Goal: Information Seeking & Learning: Find specific page/section

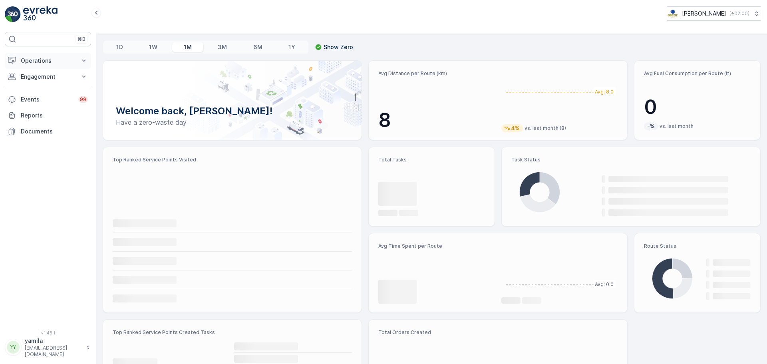
click at [34, 65] on button "Operations" at bounding box center [48, 61] width 86 height 16
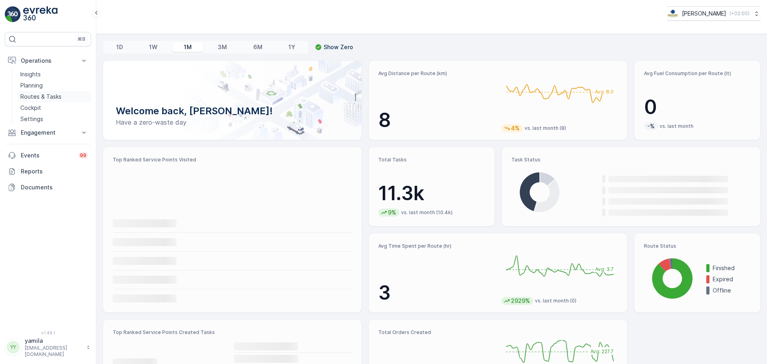
click at [33, 96] on p "Routes & Tasks" at bounding box center [40, 97] width 41 height 8
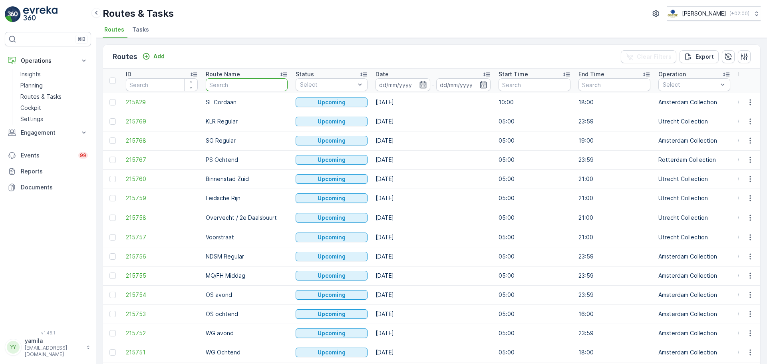
click at [218, 87] on input "text" at bounding box center [247, 84] width 82 height 13
type input "seeno"
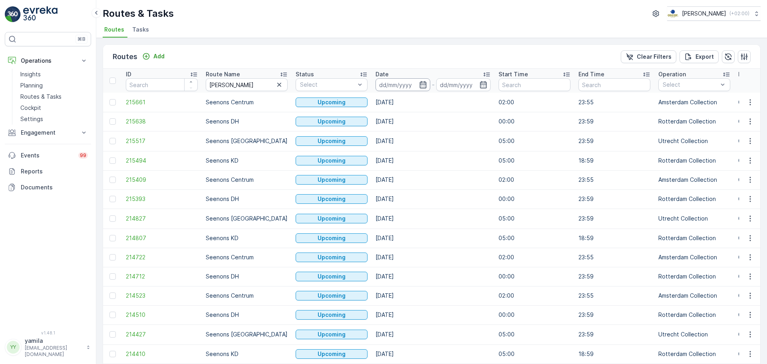
click at [399, 79] on input at bounding box center [402, 84] width 55 height 13
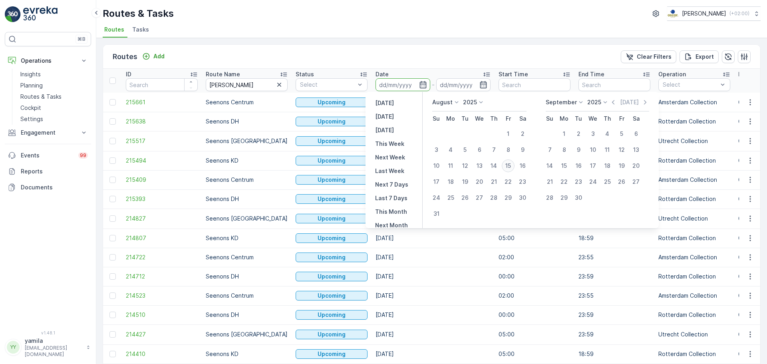
click at [509, 169] on div "15" at bounding box center [508, 165] width 13 height 13
type input "15.08.2025"
click at [509, 169] on div "15" at bounding box center [508, 165] width 13 height 13
type input "15.08.2025"
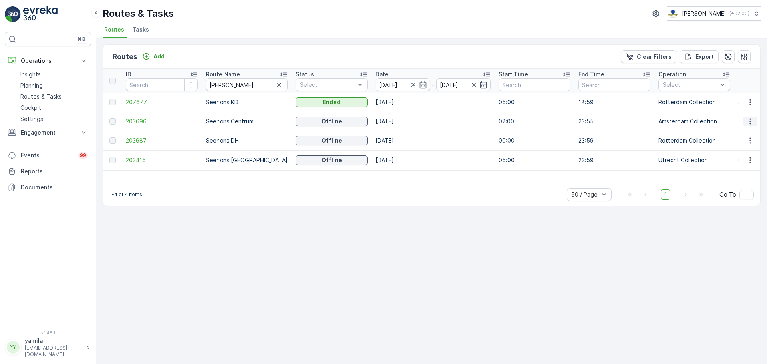
click at [753, 118] on icon "button" at bounding box center [750, 121] width 8 height 8
click at [744, 131] on span "See More Details" at bounding box center [731, 133] width 46 height 8
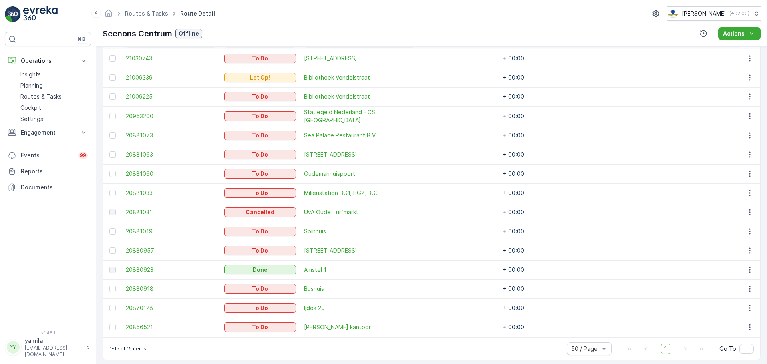
scroll to position [200, 0]
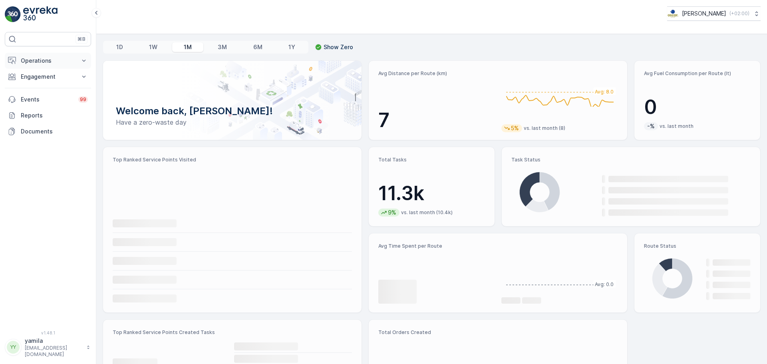
click at [36, 67] on button "Operations" at bounding box center [48, 61] width 86 height 16
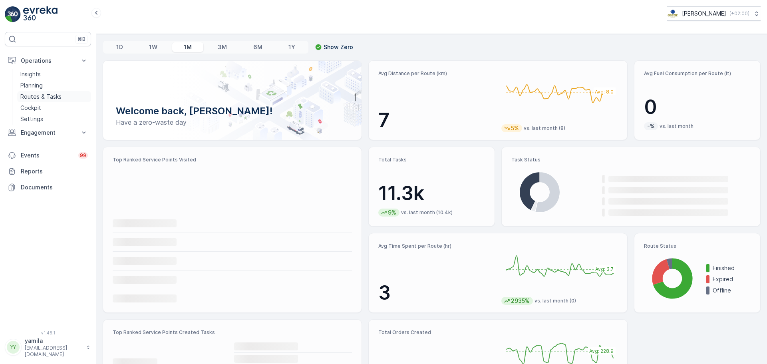
click at [41, 94] on p "Routes & Tasks" at bounding box center [40, 97] width 41 height 8
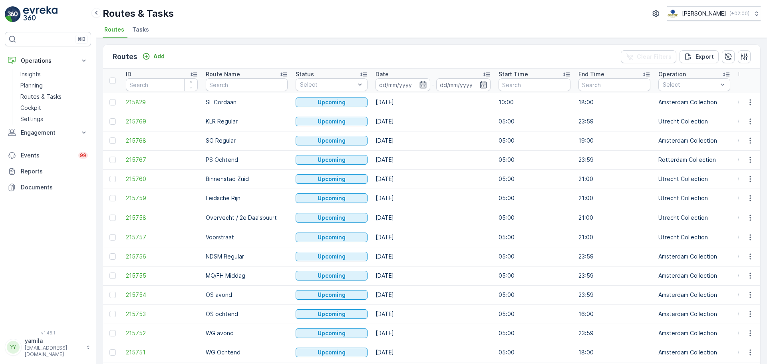
click at [137, 28] on span "Tasks" at bounding box center [140, 30] width 17 height 8
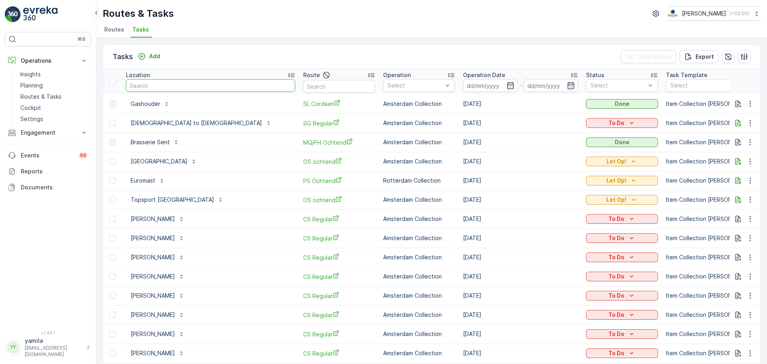
click at [190, 83] on input "text" at bounding box center [210, 85] width 169 height 13
type input "utrechter"
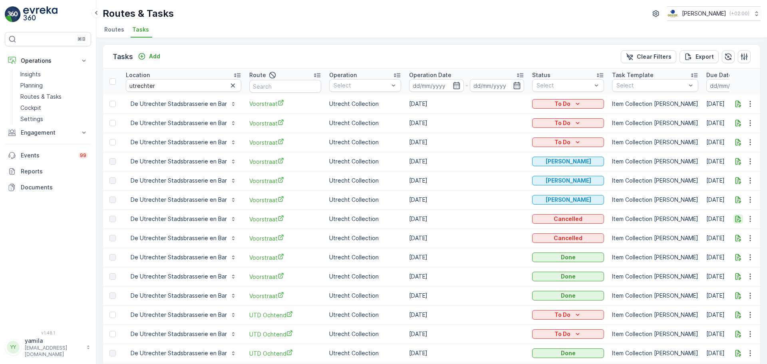
click at [735, 216] on icon "button" at bounding box center [738, 219] width 6 height 7
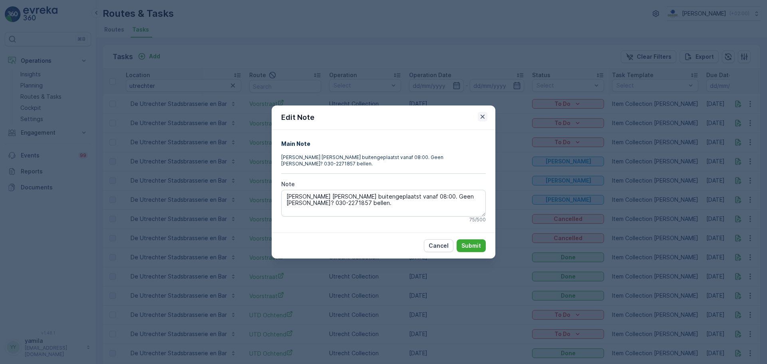
click at [481, 121] on icon "button" at bounding box center [483, 117] width 8 height 8
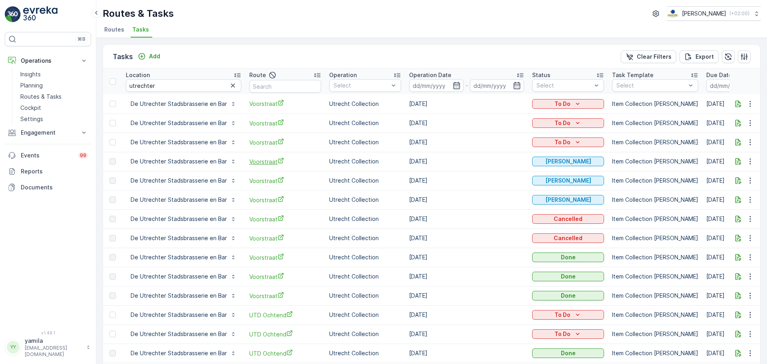
click at [260, 161] on span "Voorstraat" at bounding box center [285, 161] width 72 height 8
click at [48, 97] on p "Routes & Tasks" at bounding box center [40, 97] width 41 height 8
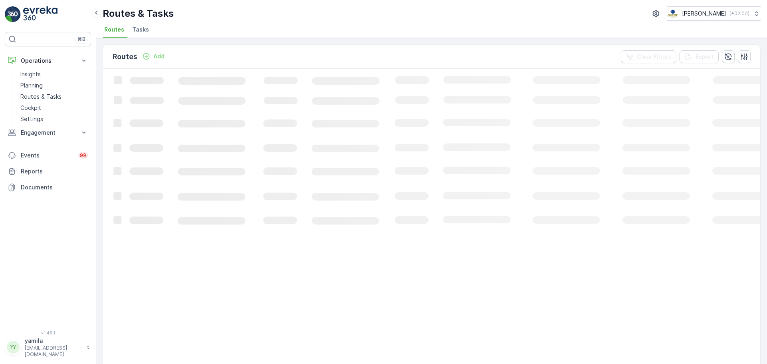
click at [147, 27] on li "Tasks" at bounding box center [142, 31] width 22 height 14
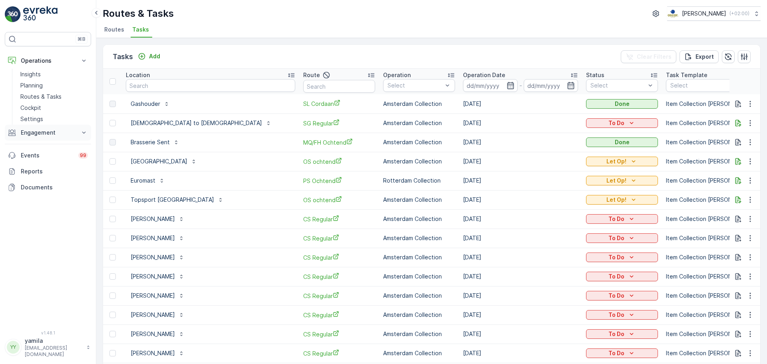
click at [37, 129] on p "Engagement" at bounding box center [48, 133] width 54 height 8
click at [32, 155] on p "Entities" at bounding box center [30, 157] width 20 height 8
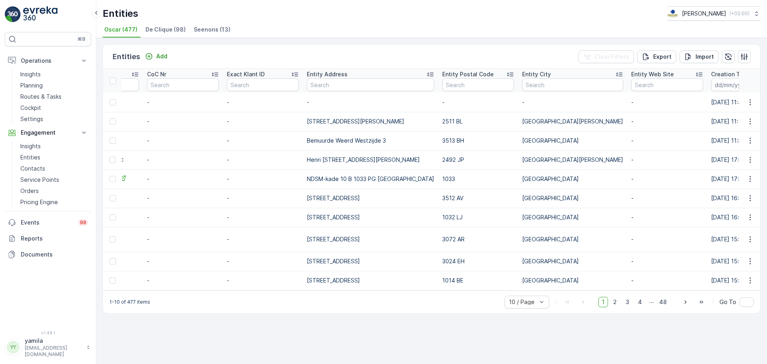
scroll to position [0, 298]
click at [547, 84] on input "text" at bounding box center [572, 84] width 101 height 13
type input "[GEOGRAPHIC_DATA]"
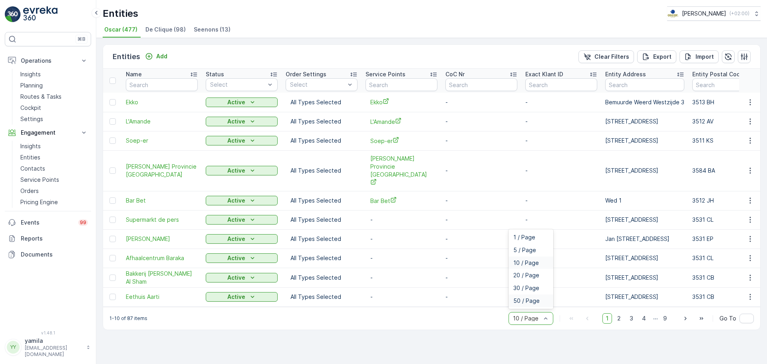
click at [527, 298] on span "50 / Page" at bounding box center [526, 301] width 26 height 6
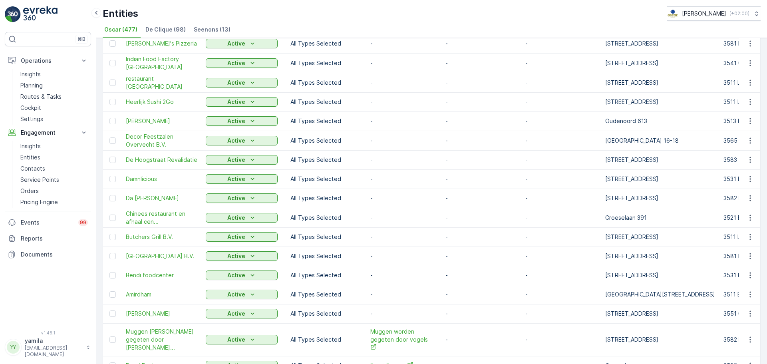
scroll to position [744, 0]
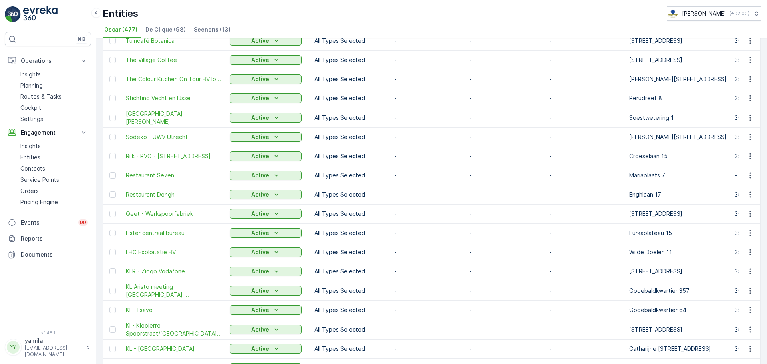
scroll to position [479, 0]
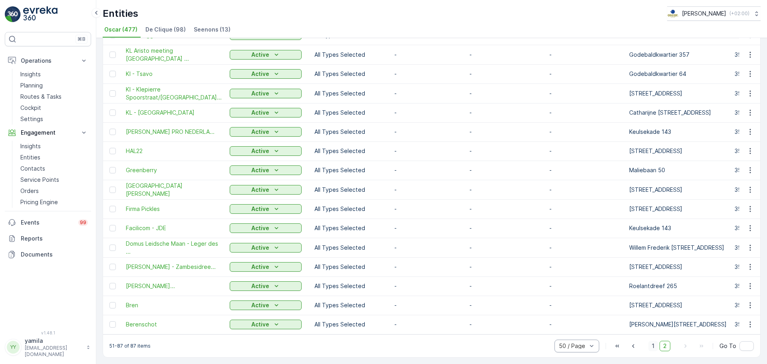
click at [652, 346] on span "1" at bounding box center [653, 346] width 10 height 10
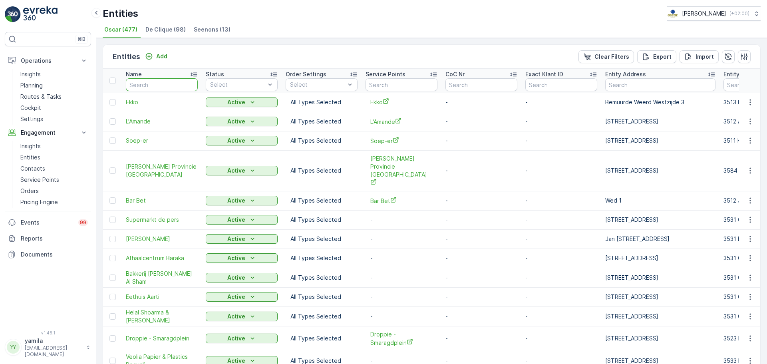
click at [155, 84] on input "text" at bounding box center [162, 84] width 72 height 13
type input "bigoli"
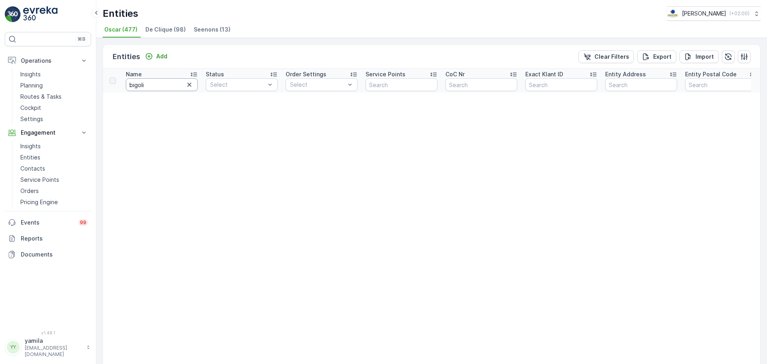
click at [157, 85] on input "bigoli" at bounding box center [162, 84] width 72 height 13
click at [145, 26] on span "De Clique (98)" at bounding box center [165, 30] width 40 height 8
click at [151, 83] on input "bigoli" at bounding box center [162, 84] width 72 height 13
click at [397, 81] on input "text" at bounding box center [401, 84] width 72 height 13
click at [127, 31] on span "Oscar (477)" at bounding box center [120, 30] width 33 height 8
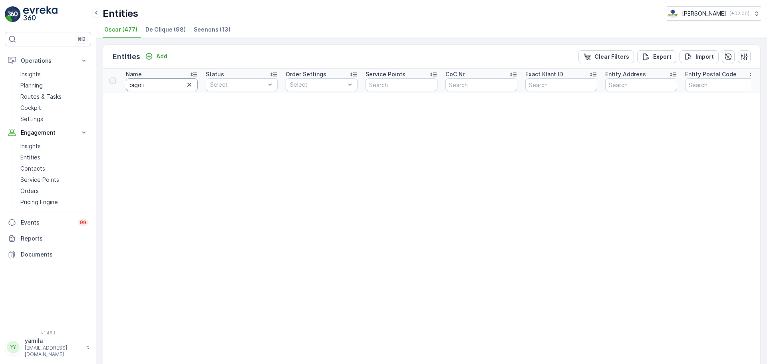
click at [188, 82] on button "button" at bounding box center [190, 85] width 10 height 10
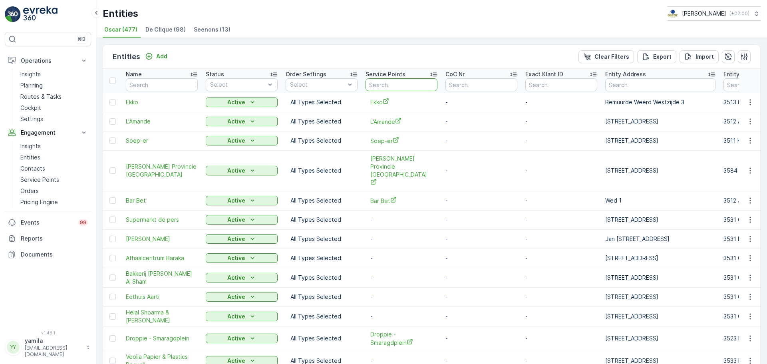
click at [388, 87] on input "text" at bounding box center [401, 84] width 72 height 13
type input "bigoli"
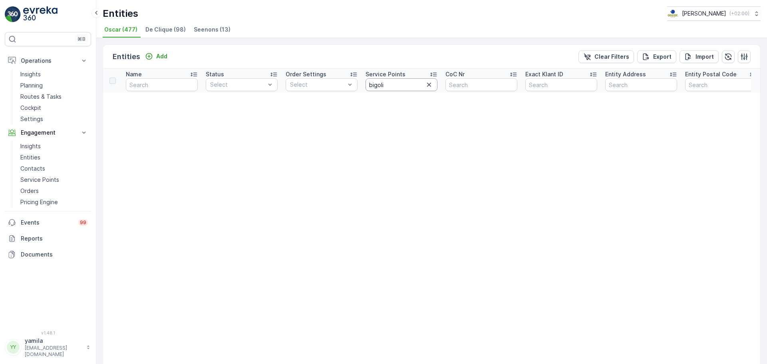
click at [391, 86] on input "bigoli" at bounding box center [401, 84] width 72 height 13
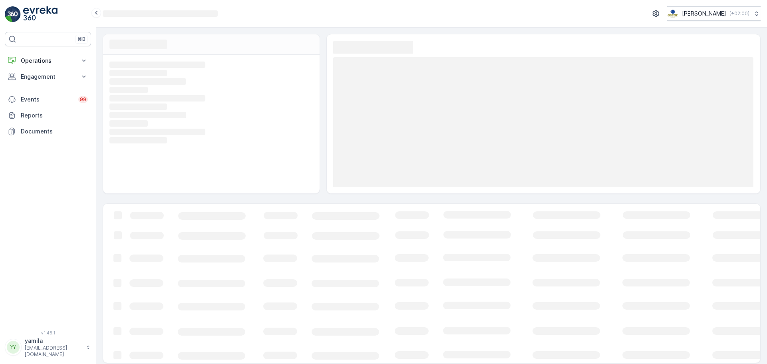
scroll to position [6, 0]
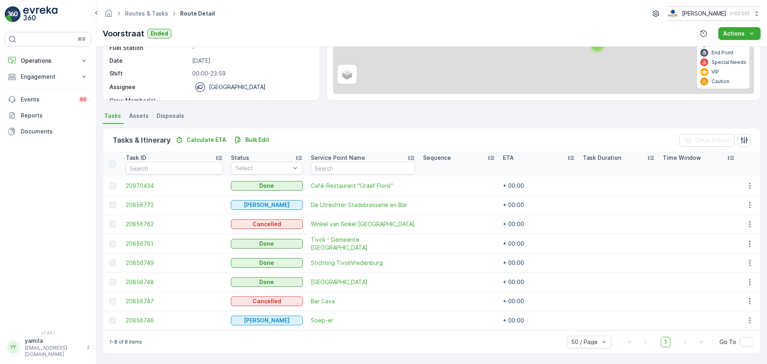
scroll to position [112, 0]
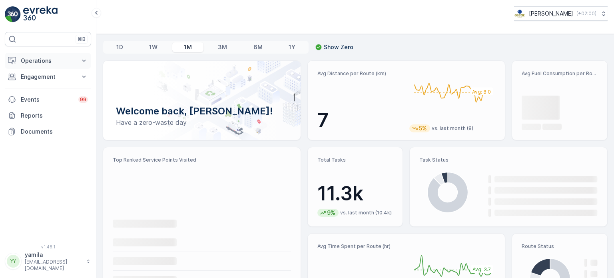
click at [40, 57] on p "Operations" at bounding box center [48, 61] width 54 height 8
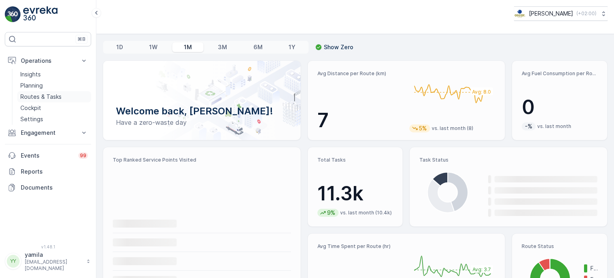
click at [50, 95] on p "Routes & Tasks" at bounding box center [40, 97] width 41 height 8
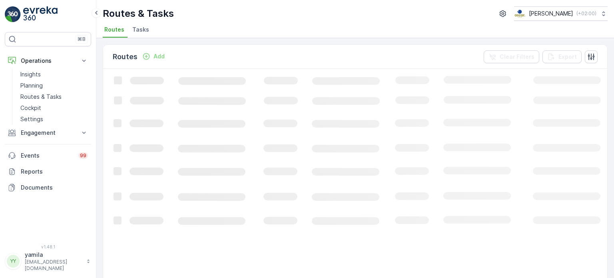
click at [141, 27] on span "Tasks" at bounding box center [140, 30] width 17 height 8
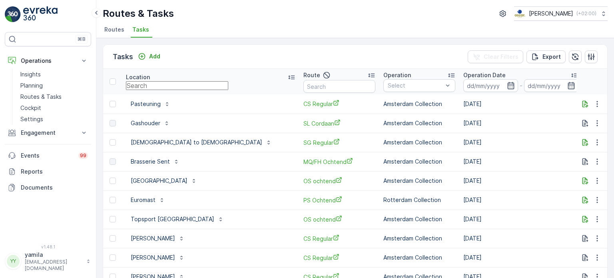
click at [147, 85] on input "text" at bounding box center [177, 85] width 102 height 9
type input "eethuis arti"
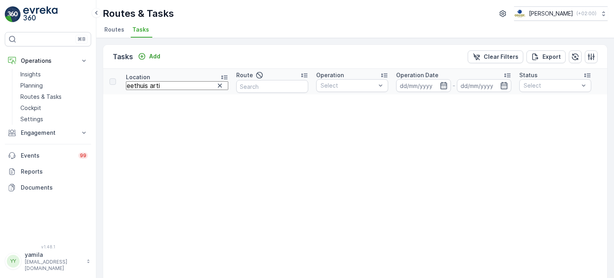
click at [169, 84] on input "eethuis arti" at bounding box center [177, 85] width 102 height 9
click at [166, 86] on input "eethuis arti" at bounding box center [177, 85] width 102 height 9
type input "sanju"
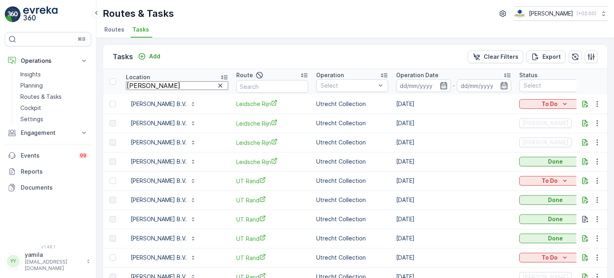
click at [137, 86] on input "sanju" at bounding box center [177, 85] width 102 height 9
type input "maas provincie"
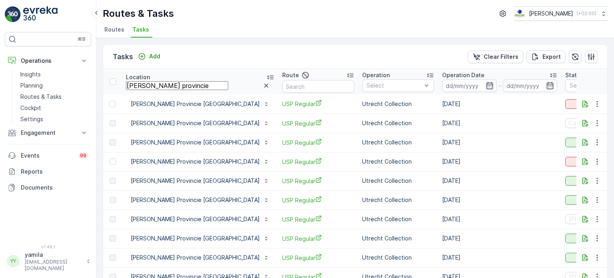
click at [155, 82] on input "maas provincie" at bounding box center [177, 85] width 102 height 9
type input "m"
type input "supermarkt de per"
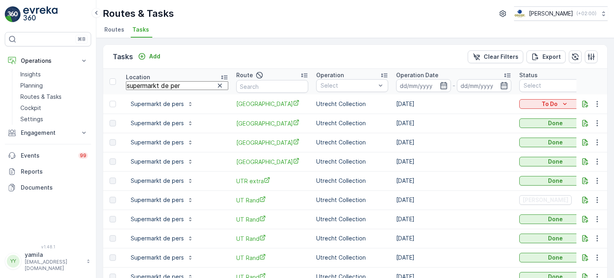
click at [147, 87] on input "supermarkt de per" at bounding box center [177, 85] width 102 height 9
type input "kleine max"
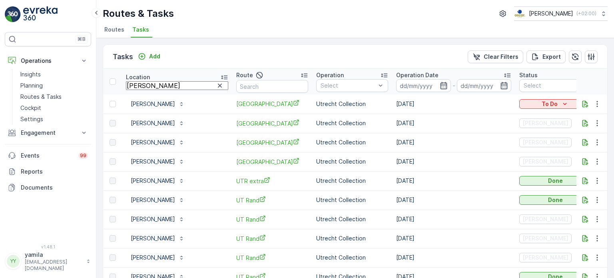
click at [148, 87] on input "kleine max" at bounding box center [177, 85] width 102 height 9
type input "afhaalcen"
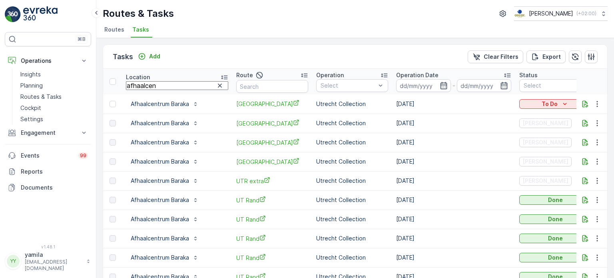
click at [155, 78] on div "Location" at bounding box center [177, 77] width 102 height 8
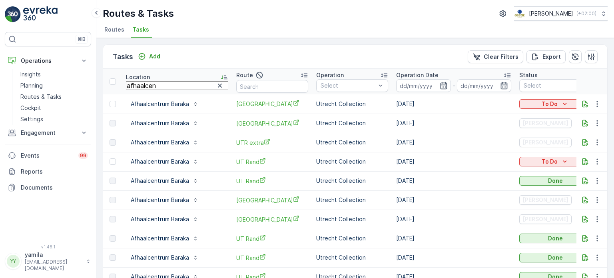
click at [155, 86] on input "afhaalcen" at bounding box center [177, 85] width 102 height 9
type input "bakkerij ward"
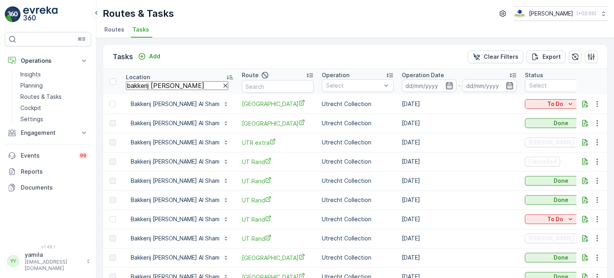
click at [148, 75] on p "Location" at bounding box center [138, 77] width 24 height 8
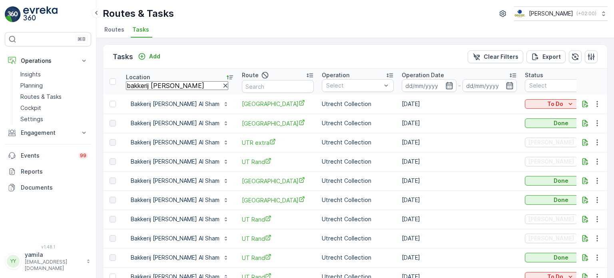
click at [149, 85] on input "bakkerij ward" at bounding box center [177, 85] width 102 height 9
type input "eethuis arti"
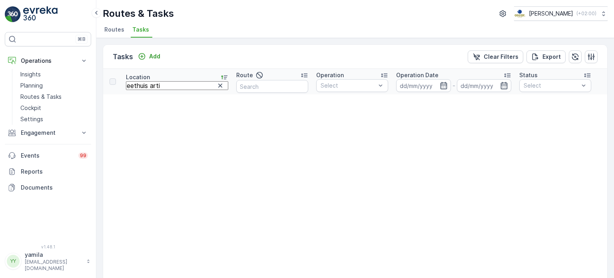
click at [174, 86] on input "eethuis arti" at bounding box center [177, 85] width 102 height 9
type input "eethuis"
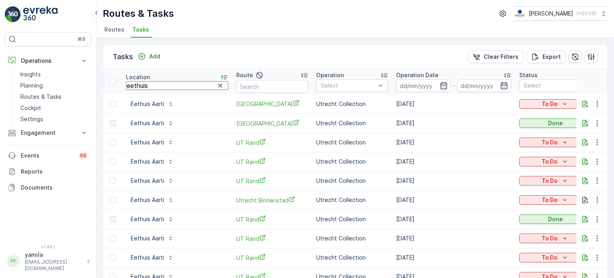
click at [144, 84] on input "eethuis" at bounding box center [177, 85] width 102 height 9
type input "helal shoarma"
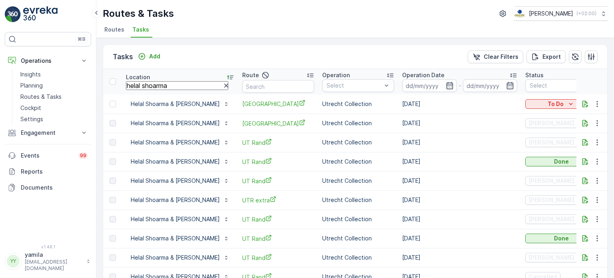
click at [177, 86] on input "helal shoarma" at bounding box center [177, 85] width 102 height 9
type input "Veolia papier"
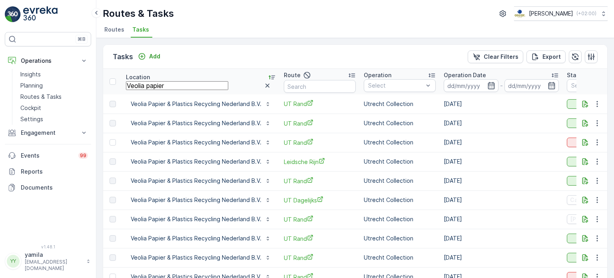
click at [167, 85] on input "Veolia papier" at bounding box center [177, 85] width 102 height 9
type input "hemel en aarde"
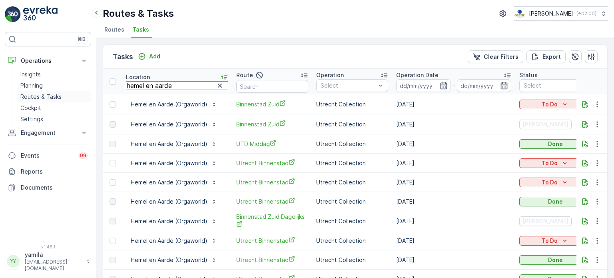
click at [58, 98] on p "Routes & Tasks" at bounding box center [40, 97] width 41 height 8
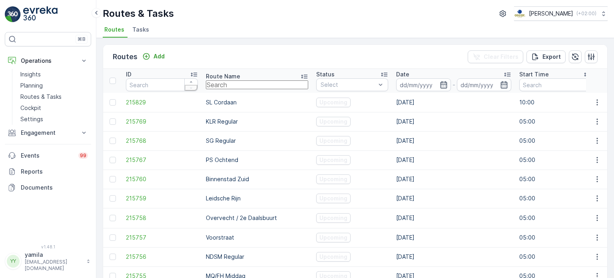
click at [222, 81] on input "text" at bounding box center [257, 84] width 102 height 9
type input "bh"
click at [396, 83] on input at bounding box center [423, 84] width 55 height 13
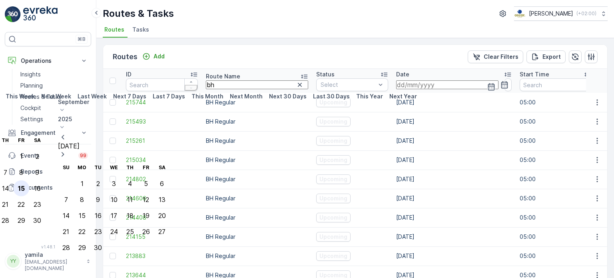
click at [25, 185] on div "15" at bounding box center [21, 188] width 7 height 7
type input "[DATE]"
click at [25, 185] on div "15" at bounding box center [21, 188] width 7 height 7
type input "[DATE]"
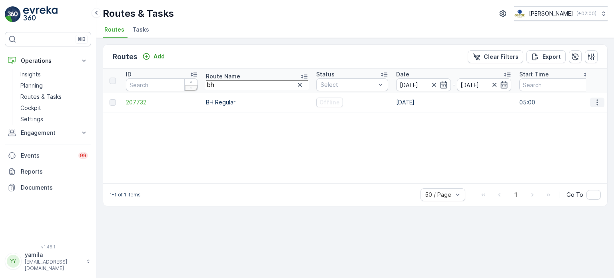
click at [595, 104] on icon "button" at bounding box center [597, 102] width 8 height 8
drag, startPoint x: 594, startPoint y: 105, endPoint x: 589, endPoint y: 113, distance: 9.8
click at [589, 113] on span "See More Details" at bounding box center [583, 114] width 46 height 8
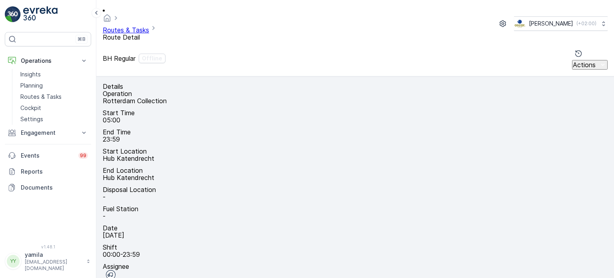
drag, startPoint x: 411, startPoint y: 124, endPoint x: 399, endPoint y: 196, distance: 72.8
drag, startPoint x: 459, startPoint y: 137, endPoint x: 421, endPoint y: 201, distance: 74.0
drag, startPoint x: 383, startPoint y: 169, endPoint x: 407, endPoint y: 185, distance: 27.9
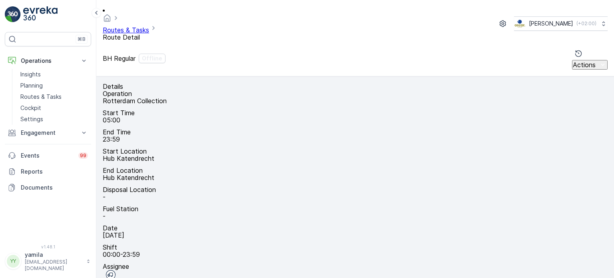
drag, startPoint x: 444, startPoint y: 169, endPoint x: 441, endPoint y: 163, distance: 6.6
click at [50, 94] on p "Routes & Tasks" at bounding box center [40, 97] width 41 height 8
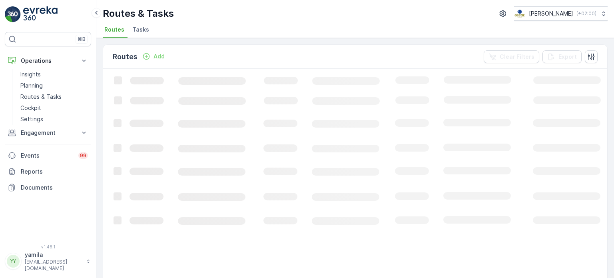
click at [145, 24] on li "Tasks" at bounding box center [142, 31] width 22 height 14
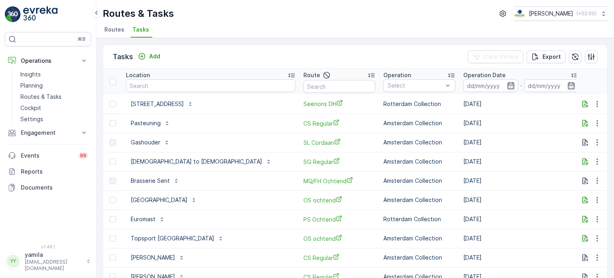
click at [144, 84] on input "text" at bounding box center [210, 85] width 169 height 13
type input "verder international"
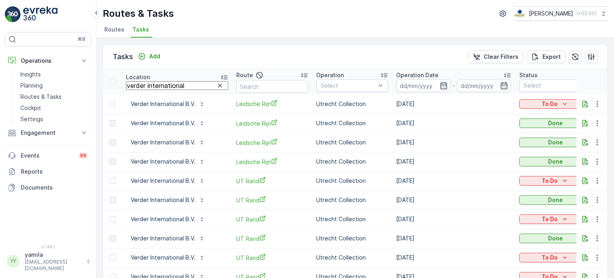
click at [163, 86] on input "verder international" at bounding box center [177, 85] width 102 height 9
type input "utrecht avantage"
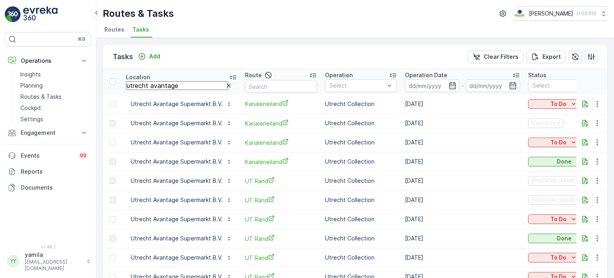
click at [154, 89] on input "utrecht avantage" at bounding box center [177, 85] width 102 height 9
type input "sushi bai"
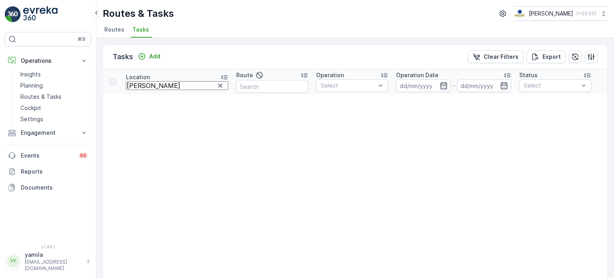
click at [158, 87] on input "sushi bai" at bounding box center [177, 85] width 102 height 9
type input "sushi"
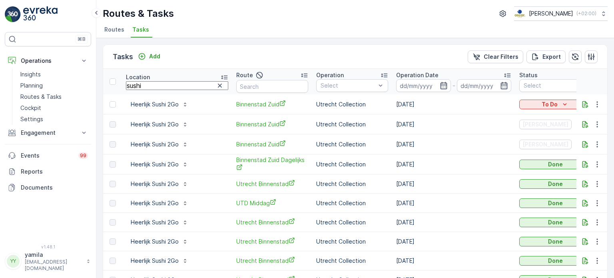
click at [160, 88] on input "sushi" at bounding box center [177, 85] width 102 height 9
type input "sanju"
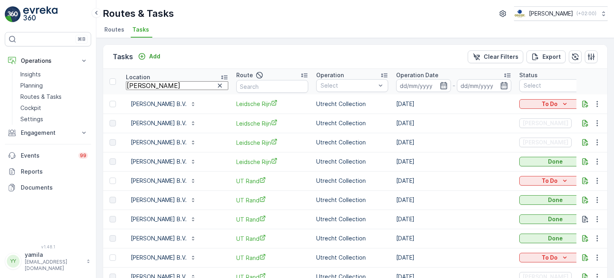
click at [163, 89] on input "sanju" at bounding box center [177, 85] width 102 height 9
type input "restaurant proost"
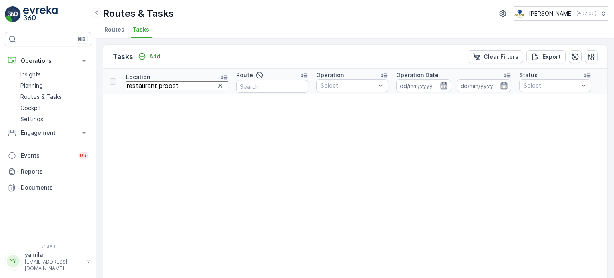
drag, startPoint x: 157, startPoint y: 84, endPoint x: 134, endPoint y: 83, distance: 23.2
click at [135, 83] on input "restaurant proost" at bounding box center [177, 85] width 102 height 9
type input "proost"
click at [179, 86] on input "proost" at bounding box center [177, 85] width 102 height 9
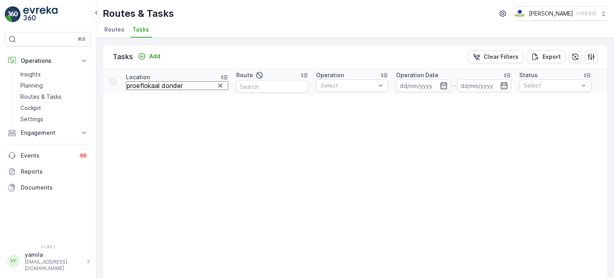
type input "proeflokaal donders"
drag, startPoint x: 159, startPoint y: 84, endPoint x: 127, endPoint y: 81, distance: 31.7
click at [127, 81] on input "proeflokaal donders" at bounding box center [177, 85] width 102 height 9
type input "donders"
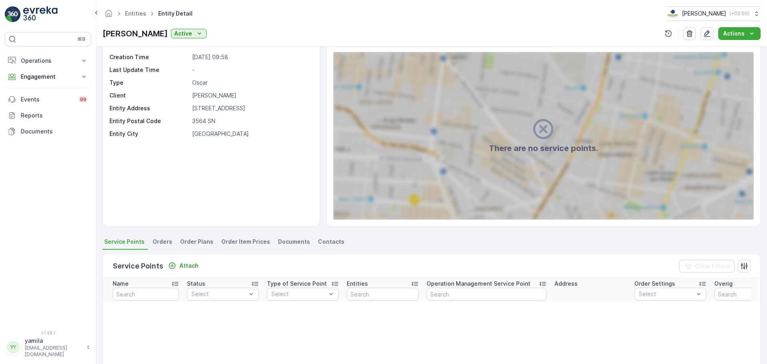
scroll to position [40, 0]
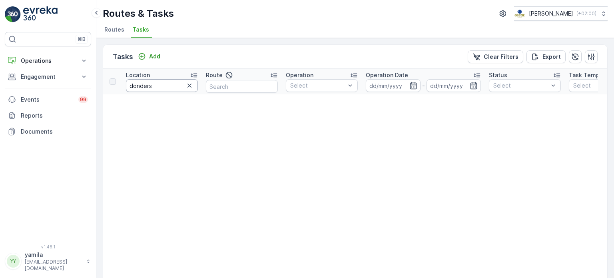
click at [158, 87] on input "donders" at bounding box center [162, 85] width 72 height 13
click at [164, 82] on input "donders" at bounding box center [162, 85] width 72 height 13
type input "phoenix"
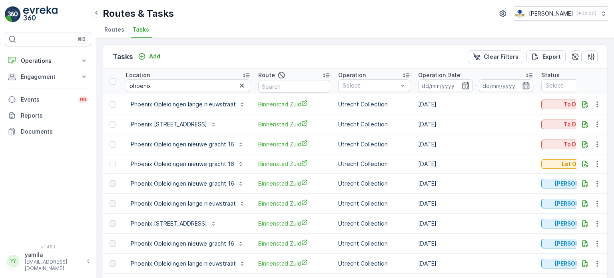
click at [161, 87] on input "phoenix" at bounding box center [188, 85] width 124 height 13
type input "[PERSON_NAME]'s"
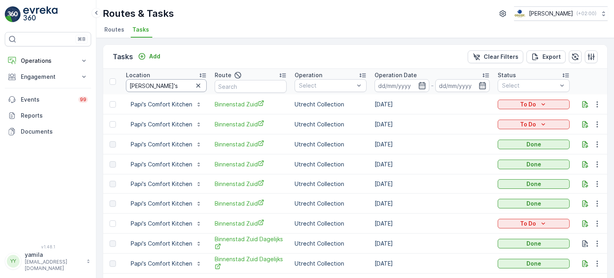
click at [141, 89] on input "papi's" at bounding box center [166, 85] width 81 height 13
type input "oudaen"
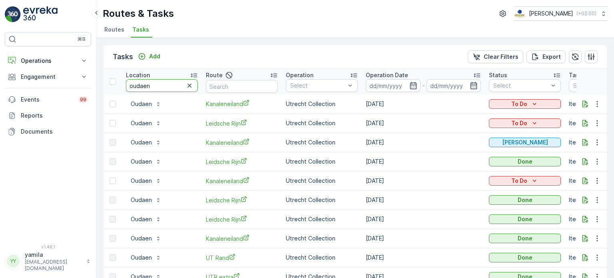
click at [153, 84] on input "oudaen" at bounding box center [162, 85] width 72 height 13
type input "m/p/"
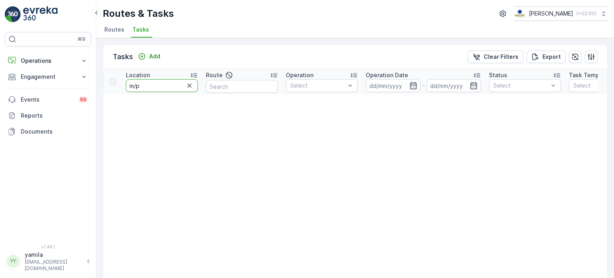
click at [147, 85] on input "m/p" at bounding box center [162, 85] width 72 height 13
type input "m.p."
click at [147, 85] on input "m.p." at bounding box center [162, 85] width 72 height 13
click at [148, 87] on input "m.p." at bounding box center [162, 85] width 72 height 13
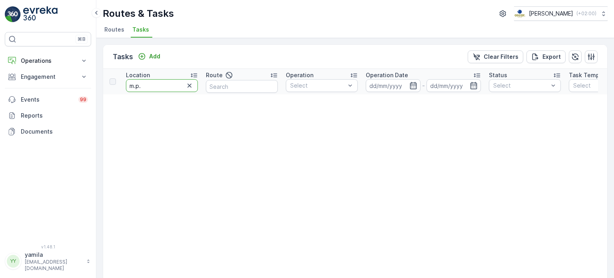
click at [148, 87] on input "m.p." at bounding box center [162, 85] width 72 height 13
type input "lemongrass"
click at [159, 82] on input "lemongrass" at bounding box center [162, 85] width 72 height 13
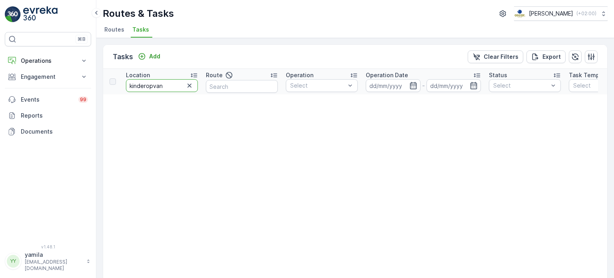
type input "kinderopvang"
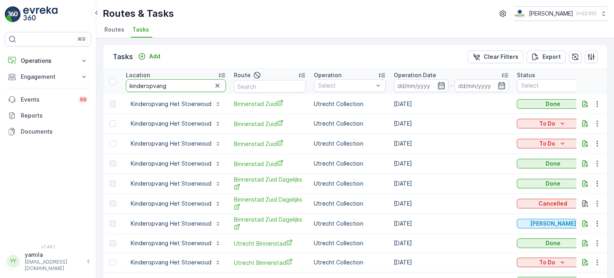
click at [177, 89] on input "kinderopvang" at bounding box center [176, 85] width 100 height 13
type input "kimmade"
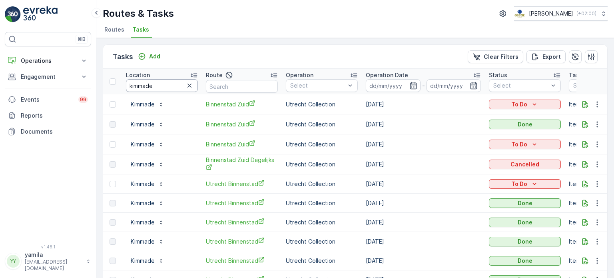
click at [165, 87] on input "kimmade" at bounding box center [162, 85] width 72 height 13
type input "indian"
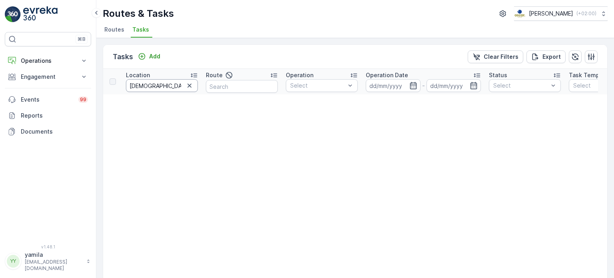
click at [173, 83] on input "indian" at bounding box center [162, 85] width 72 height 13
type input "restaurant het zuiden"
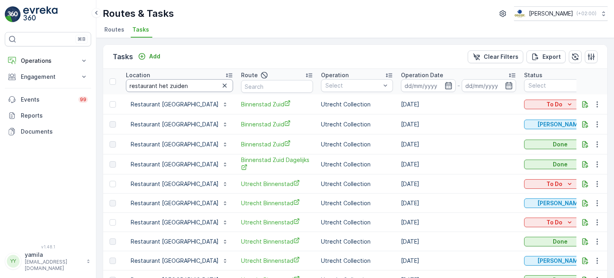
click at [160, 84] on input "restaurant het zuiden" at bounding box center [179, 85] width 107 height 13
type input "heerlijk"
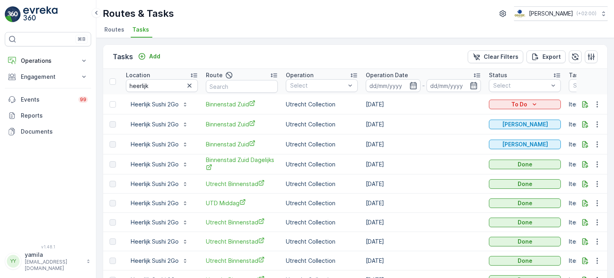
click at [146, 82] on input "heerlijk" at bounding box center [162, 85] width 72 height 13
type input "gossel"
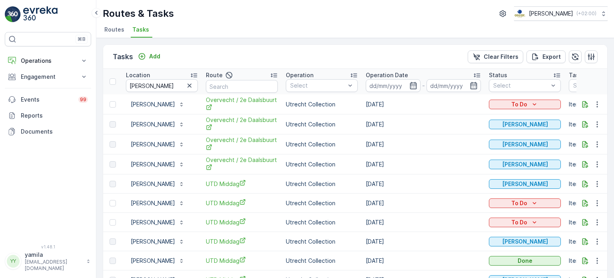
click at [153, 89] on input "gossel" at bounding box center [162, 85] width 72 height 13
type input "decor"
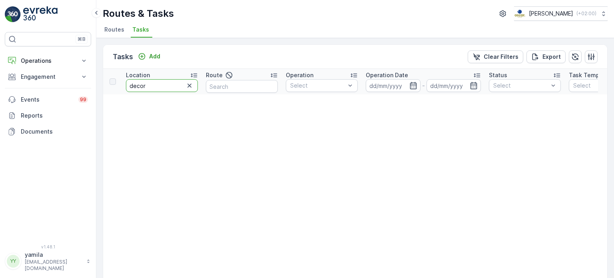
click at [160, 85] on input "decor" at bounding box center [162, 85] width 72 height 13
type input "g"
type input "feestzalen"
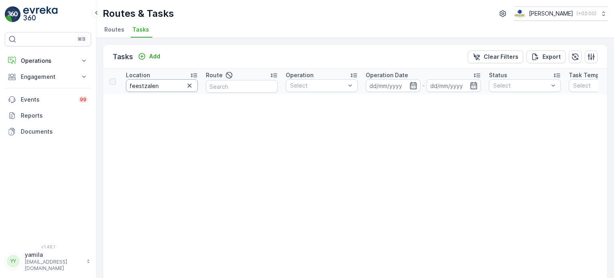
click at [147, 86] on input "feestzalen" at bounding box center [162, 85] width 72 height 13
type input "hoogstraat"
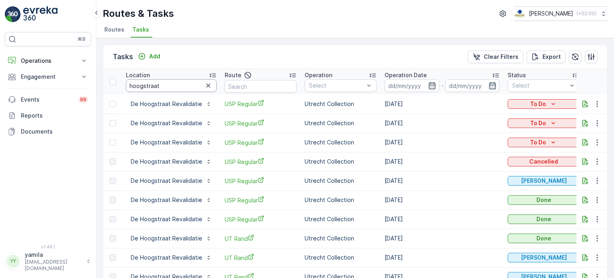
click at [169, 86] on input "hoogstraat" at bounding box center [171, 85] width 91 height 13
type input "damnlicious"
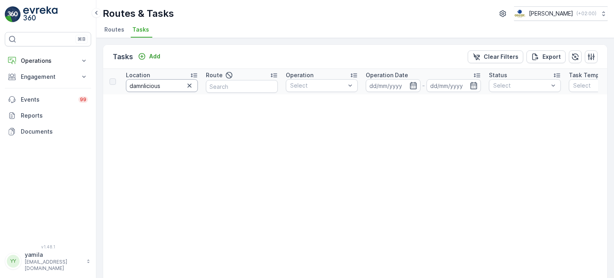
click at [168, 86] on input "damnlicious" at bounding box center [162, 85] width 72 height 13
type input "damn"
click at [162, 83] on input "damn" at bounding box center [162, 85] width 72 height 13
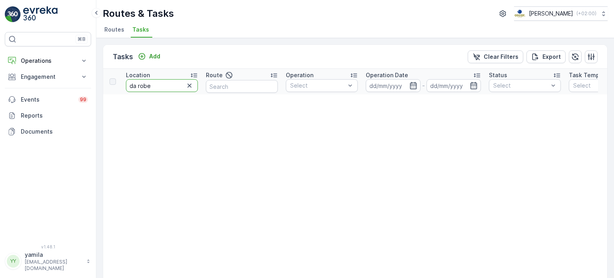
type input "da rober"
click at [167, 85] on input "da rober" at bounding box center [162, 85] width 72 height 13
click at [167, 84] on input "da rober" at bounding box center [162, 85] width 72 height 13
type input "d"
type input "Chinees restau"
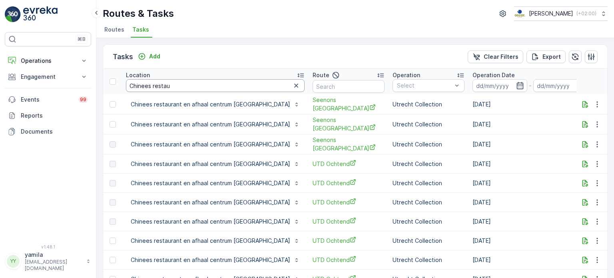
click at [157, 91] on th "Location Chinees restau" at bounding box center [215, 82] width 187 height 26
click at [157, 88] on input "Chinees restau" at bounding box center [215, 85] width 179 height 13
type input "butchers"
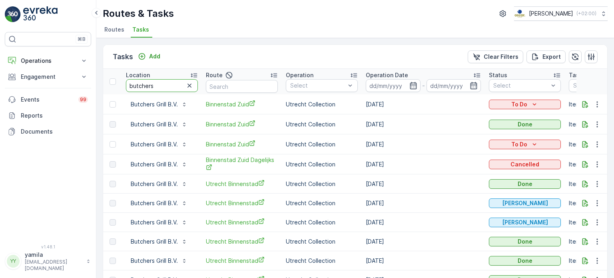
click at [146, 84] on input "butchers" at bounding box center [162, 85] width 72 height 13
type input "boulevard"
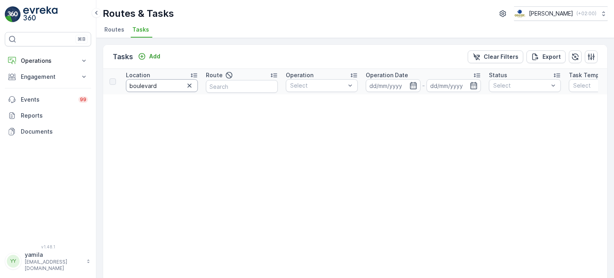
click at [160, 82] on input "boulevard" at bounding box center [162, 85] width 72 height 13
click at [174, 83] on input "boulevard" at bounding box center [162, 85] width 72 height 13
type input "bendi"
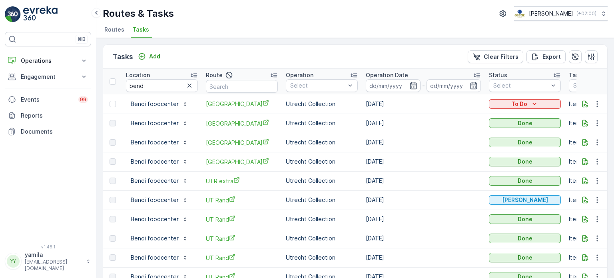
click at [157, 76] on div "Location" at bounding box center [162, 75] width 72 height 8
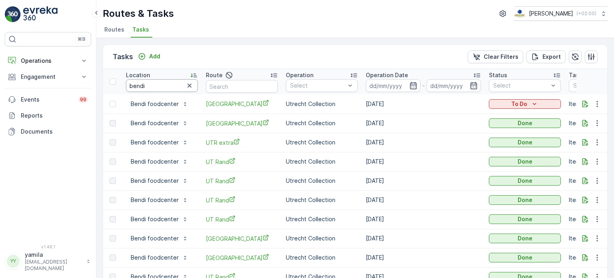
click at [141, 81] on input "bendi" at bounding box center [162, 85] width 72 height 13
type input "amirdham"
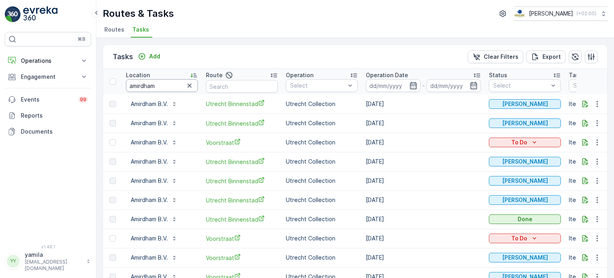
click at [146, 82] on input "amirdham" at bounding box center [162, 85] width 72 height 13
type input "albait"
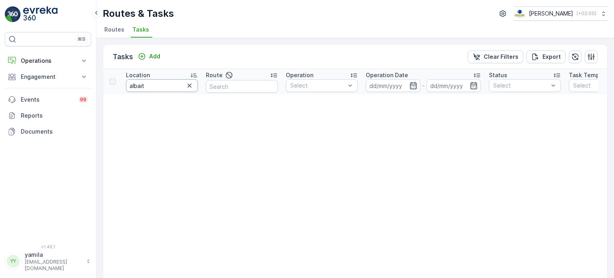
click at [156, 87] on input "albait" at bounding box center [162, 85] width 72 height 13
type input "utrecht ci"
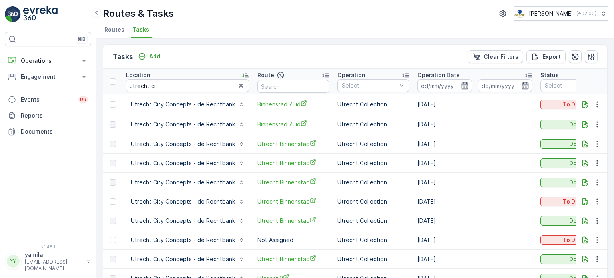
click at [176, 79] on input "utrecht ci" at bounding box center [187, 85] width 123 height 13
type input "tuin"
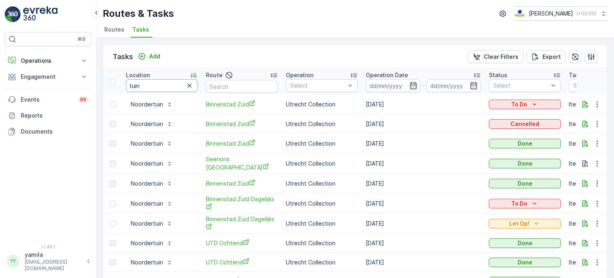
click at [166, 86] on input "tuin" at bounding box center [162, 85] width 72 height 13
type input "tuincafé"
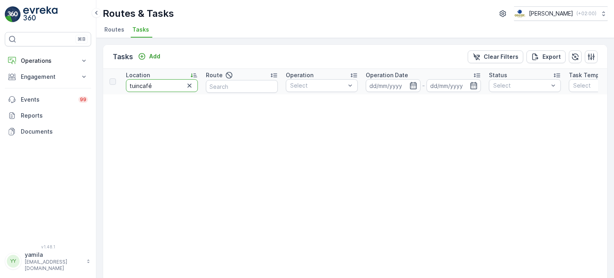
click at [149, 81] on input "tuincafé" at bounding box center [162, 85] width 72 height 13
type input "the village"
click at [157, 91] on input "the village" at bounding box center [162, 85] width 72 height 13
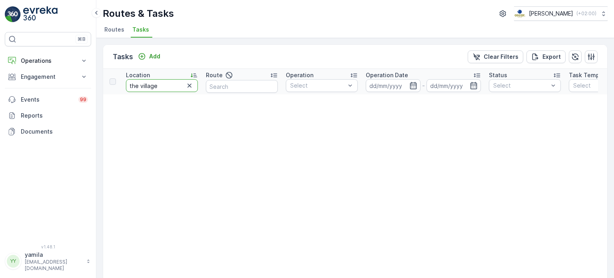
click at [157, 87] on input "the village" at bounding box center [162, 85] width 72 height 13
type input "the colour"
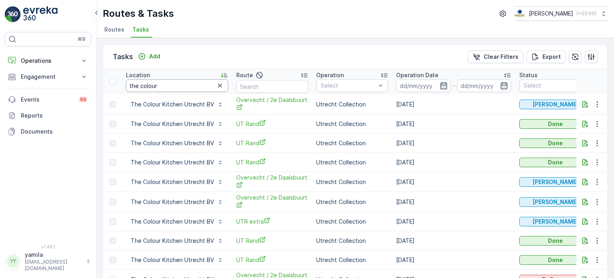
click at [174, 84] on input "the colour" at bounding box center [177, 85] width 102 height 13
type input "t"
type input "st."
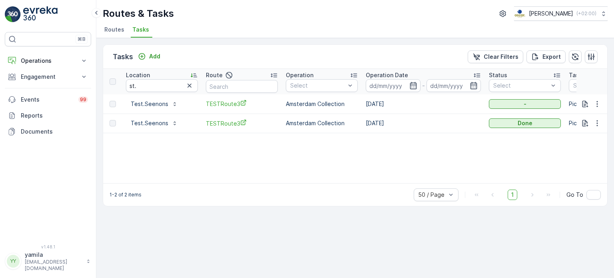
click at [151, 84] on input "st." at bounding box center [162, 85] width 72 height 13
type input "s"
type input "antonius"
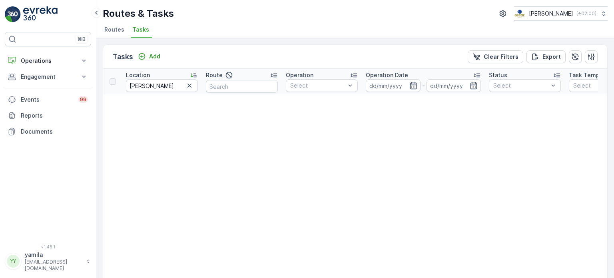
click at [156, 83] on input "antonius" at bounding box center [162, 85] width 72 height 13
type input "sodexo"
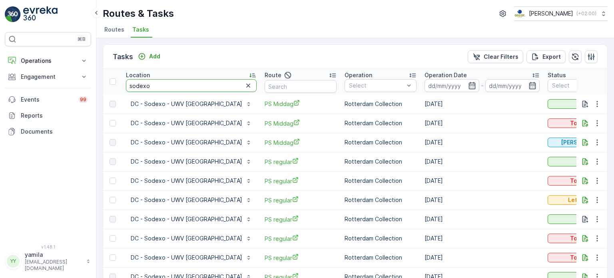
click at [164, 84] on input "sodexo" at bounding box center [191, 85] width 131 height 13
type input "sodexo - uwv"
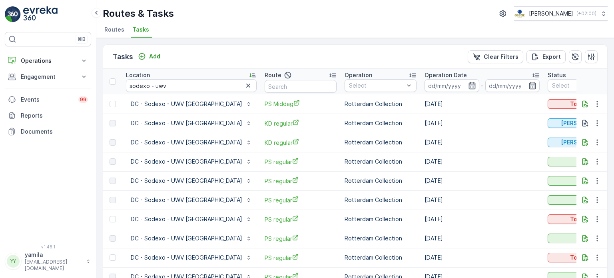
click at [150, 84] on input "sodexo - uwv" at bounding box center [191, 85] width 131 height 13
type input "Rijk - RVO"
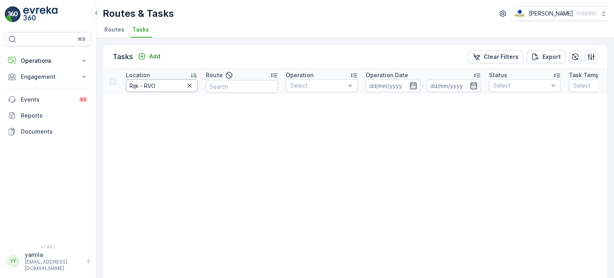
click at [169, 83] on input "Rijk - RVO" at bounding box center [162, 85] width 72 height 13
type input "restaurant se7"
click at [176, 87] on input "restaurant se7" at bounding box center [162, 85] width 72 height 13
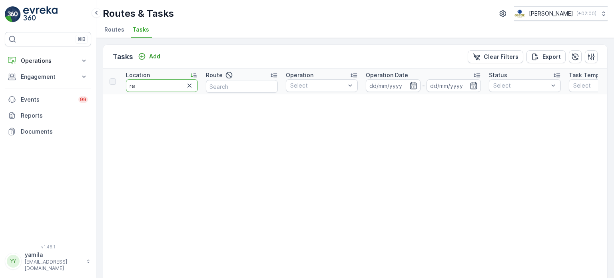
type input "r"
type input "se7"
click at [156, 87] on input "se7" at bounding box center [162, 85] width 72 height 13
type input "dengh"
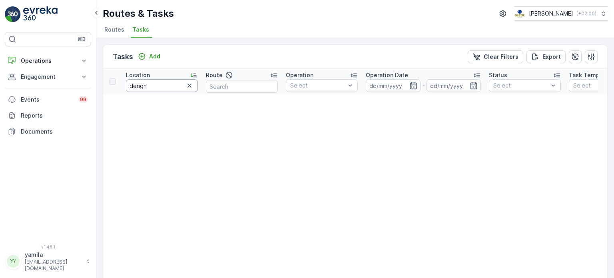
click at [149, 81] on input "dengh" at bounding box center [162, 85] width 72 height 13
type input "Qeet - werk"
click at [161, 84] on input "Qeet - werk" at bounding box center [162, 85] width 72 height 13
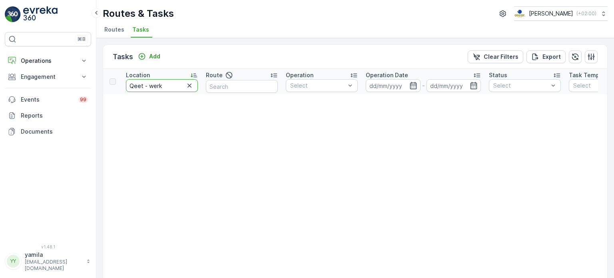
click at [161, 84] on input "Qeet - werk" at bounding box center [162, 85] width 72 height 13
type input "Lister"
click at [153, 86] on input "Lister" at bounding box center [162, 85] width 72 height 13
type input "Centraal"
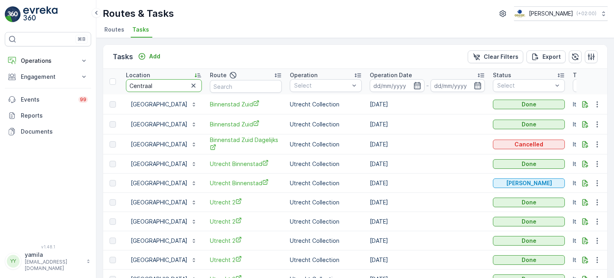
click at [147, 86] on input "Centraal" at bounding box center [164, 85] width 76 height 13
type input "LHC"
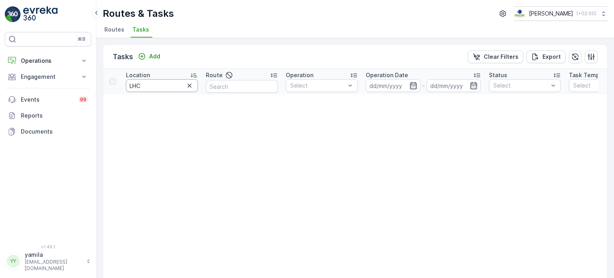
click at [147, 82] on input "LHC" at bounding box center [162, 85] width 72 height 13
type input "KLR"
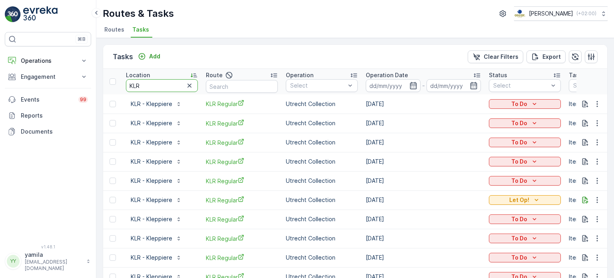
click at [152, 85] on input "KLR" at bounding box center [162, 85] width 72 height 13
type input "KL aristo"
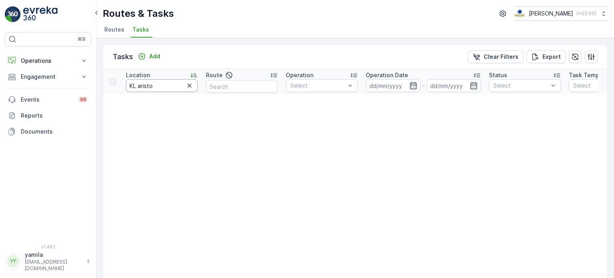
click at [175, 80] on input "KL aristo" at bounding box center [162, 85] width 72 height 13
click at [169, 81] on input "KL aristo" at bounding box center [162, 85] width 72 height 13
click at [152, 86] on input "KL aristo" at bounding box center [162, 85] width 72 height 13
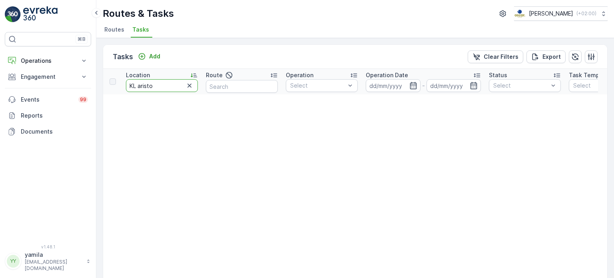
click at [152, 86] on input "KL aristo" at bounding box center [162, 85] width 72 height 13
type input "Jacobs DOUWE"
click at [158, 86] on input "Jacobs DOUWE" at bounding box center [162, 85] width 72 height 13
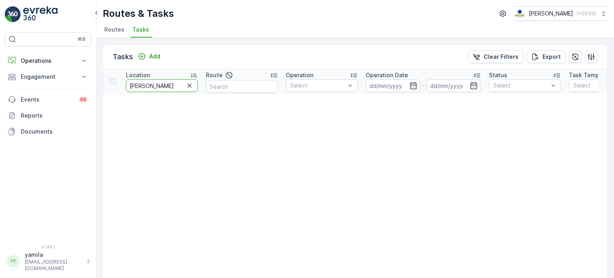
click at [158, 86] on input "Jacobs DOUWE" at bounding box center [162, 85] width 72 height 13
type input "HAL22"
click at [147, 85] on input "HAL22" at bounding box center [162, 85] width 72 height 13
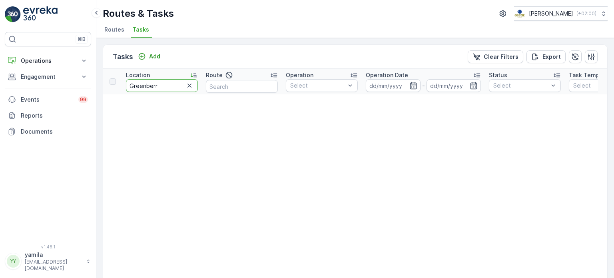
type input "Greenberry"
click at [152, 84] on input "Greenberry" at bounding box center [162, 85] width 72 height 13
type input "Fort"
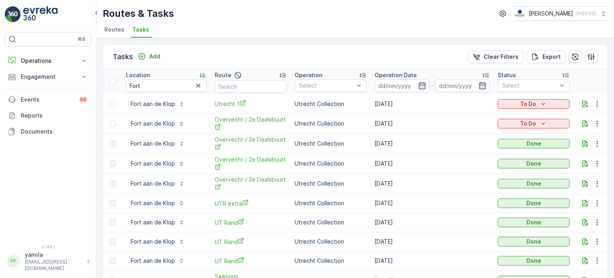
click at [162, 86] on input "Fort" at bounding box center [166, 85] width 81 height 13
type input "Fort de gagel"
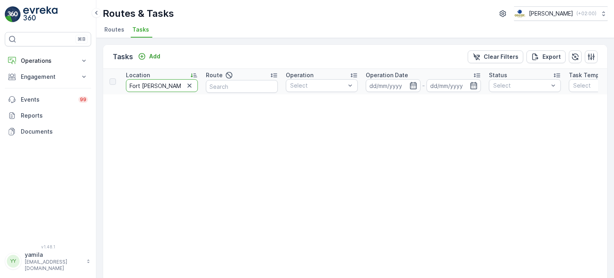
click at [161, 85] on input "Fort de gagel" at bounding box center [162, 85] width 72 height 13
type input "firma pickles"
click at [164, 86] on input "firma pickles" at bounding box center [162, 85] width 72 height 13
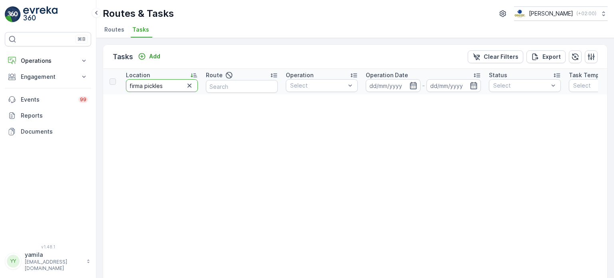
click at [164, 86] on input "firma pickles" at bounding box center [162, 85] width 72 height 13
type input "facilicom"
click at [155, 86] on input "facilicom" at bounding box center [162, 85] width 72 height 13
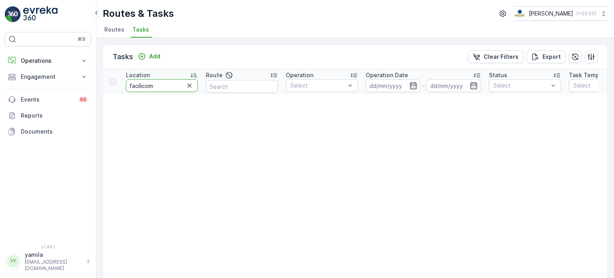
click at [155, 86] on input "facilicom" at bounding box center [162, 85] width 72 height 13
type input "domus leidsche"
click at [161, 88] on input "domus leidsche" at bounding box center [162, 85] width 72 height 13
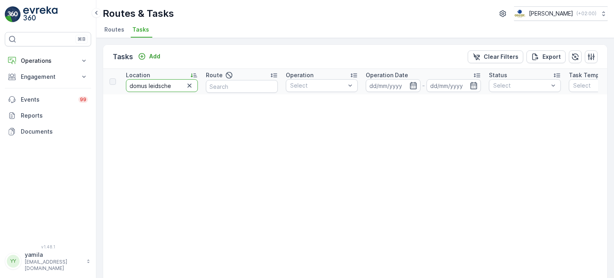
click at [161, 88] on input "domus leidsche" at bounding box center [162, 85] width 72 height 13
type input "f"
type input "bren"
click at [147, 83] on input "bren" at bounding box center [162, 85] width 72 height 13
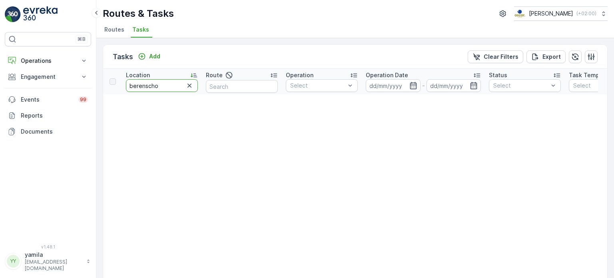
type input "berenschot"
click at [189, 87] on icon "button" at bounding box center [189, 85] width 8 height 8
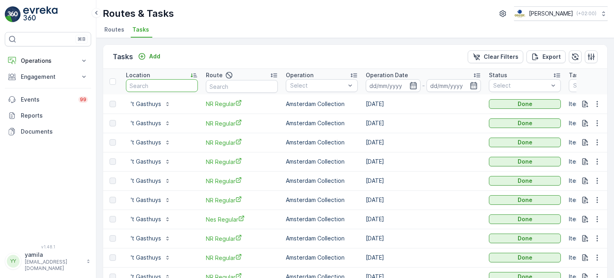
click at [155, 85] on input "text" at bounding box center [162, 85] width 72 height 13
type input "st."
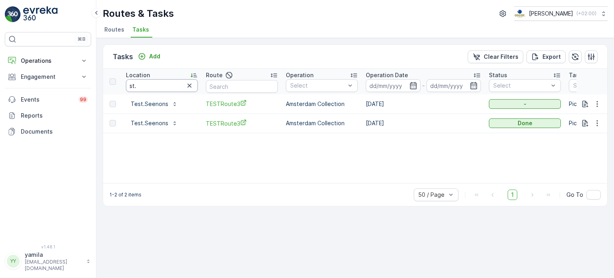
click at [161, 86] on input "st." at bounding box center [162, 85] width 72 height 13
type input "st. antonius"
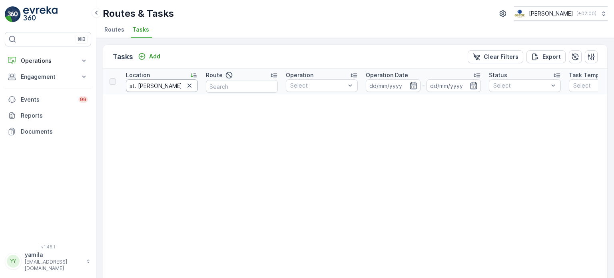
click at [162, 87] on input "st. antonius" at bounding box center [162, 85] width 72 height 13
type input "s"
type input "panin"
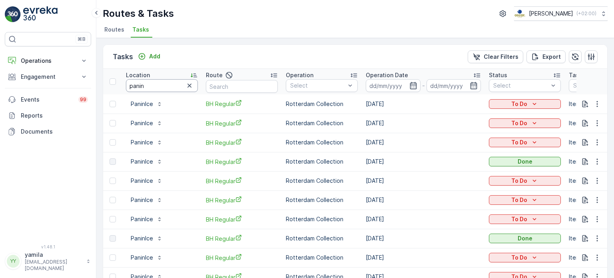
click at [143, 84] on input "panin" at bounding box center [162, 85] width 72 height 13
type input "sickboards"
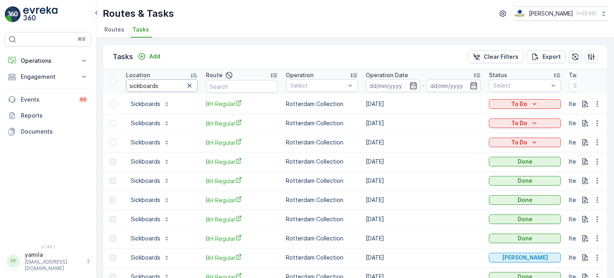
click at [142, 87] on input "sickboards" at bounding box center [162, 85] width 72 height 13
type input "de valois"
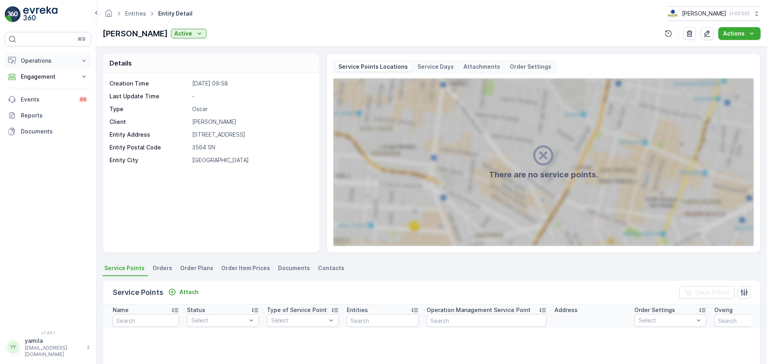
scroll to position [40, 0]
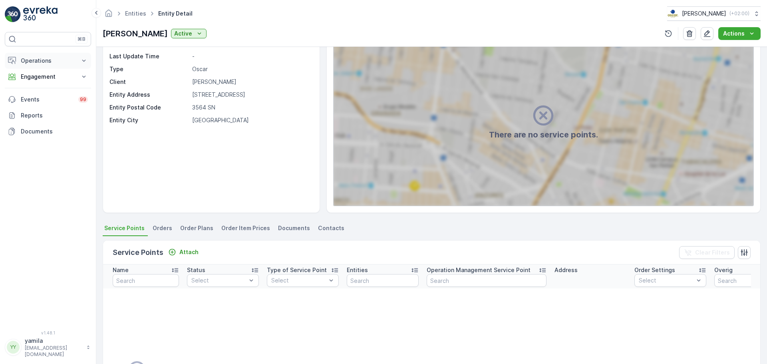
click at [50, 60] on p "Operations" at bounding box center [48, 61] width 54 height 8
click at [36, 155] on p "Events" at bounding box center [47, 155] width 53 height 8
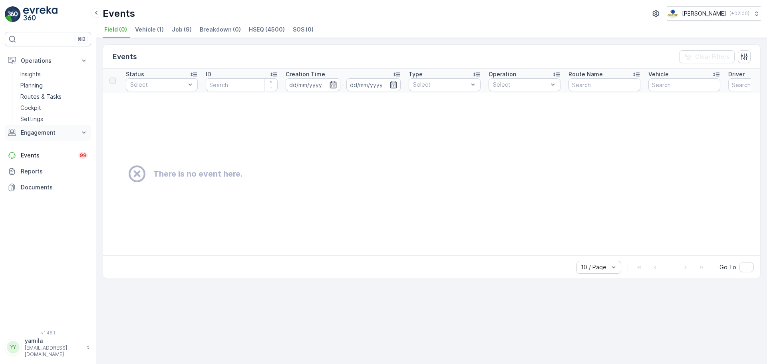
click at [39, 134] on p "Engagement" at bounding box center [48, 133] width 54 height 8
click at [30, 157] on p "Entities" at bounding box center [30, 157] width 20 height 8
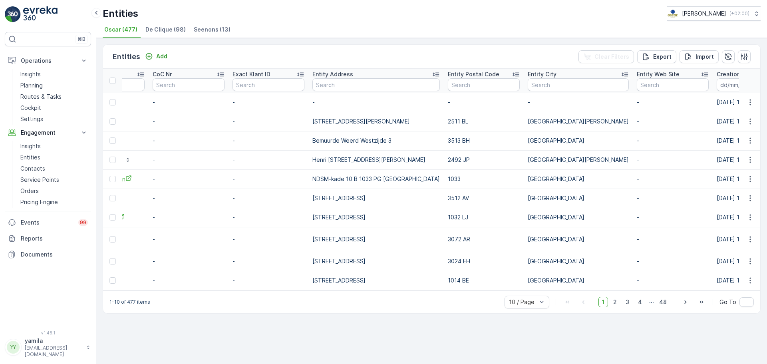
scroll to position [0, 293]
click at [545, 82] on input "text" at bounding box center [577, 84] width 101 height 13
type input "[GEOGRAPHIC_DATA][PERSON_NAME]"
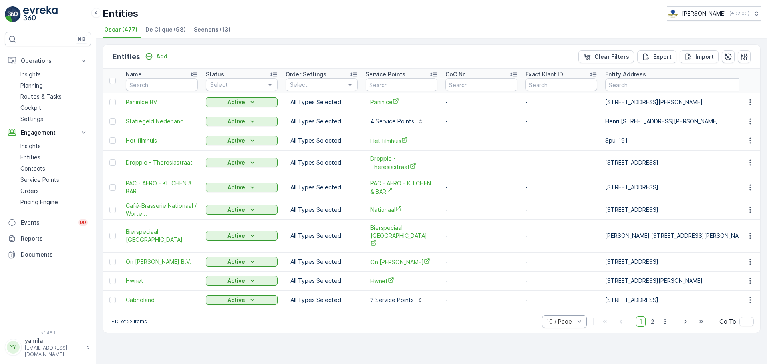
click at [573, 321] on div "10 / Page" at bounding box center [564, 321] width 45 height 13
click at [559, 290] on span "30 / Page" at bounding box center [560, 291] width 26 height 6
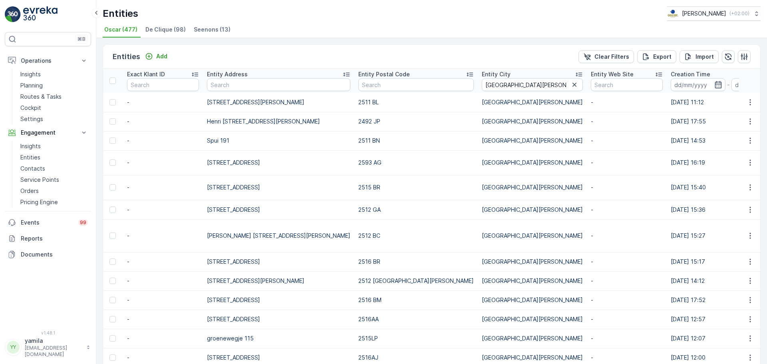
scroll to position [0, 465]
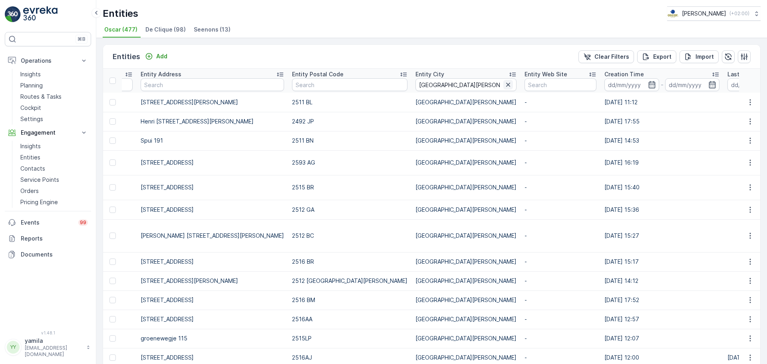
click at [504, 87] on icon "button" at bounding box center [508, 85] width 8 height 8
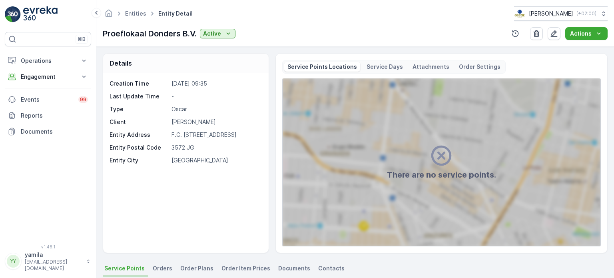
click at [396, 13] on div "Entities Entity Detail [PERSON_NAME] ( +02:00 )" at bounding box center [355, 13] width 504 height 14
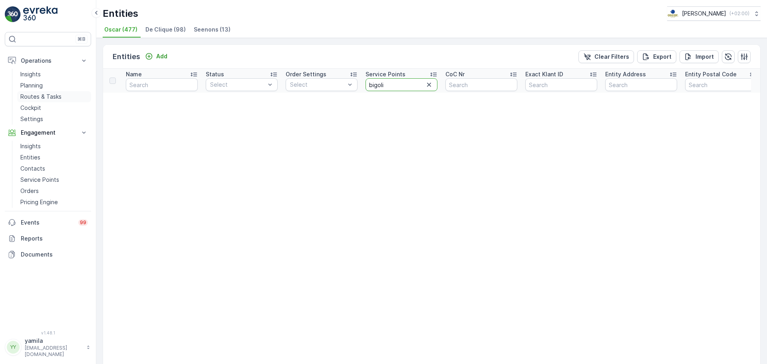
click at [53, 98] on p "Routes & Tasks" at bounding box center [40, 97] width 41 height 8
